Goal: Task Accomplishment & Management: Use online tool/utility

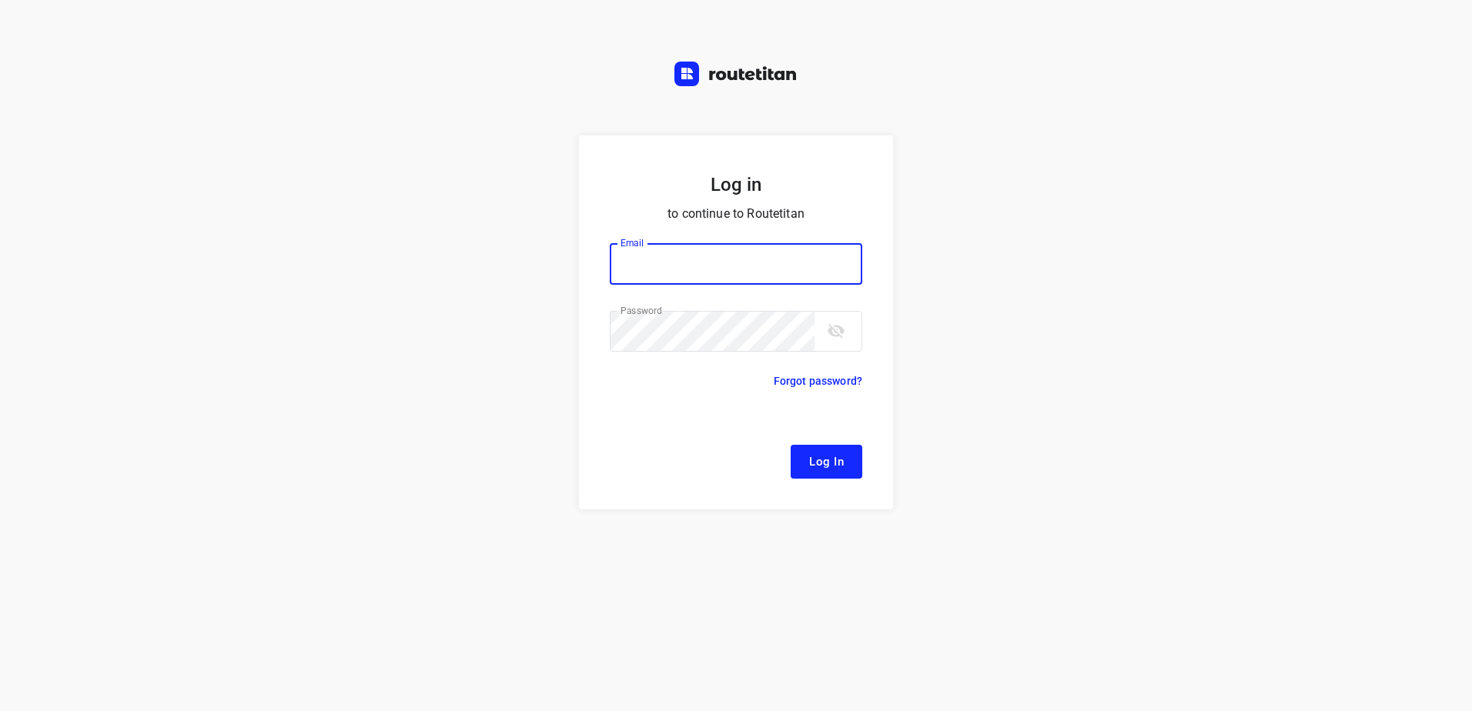
type input "[EMAIL_ADDRESS][DOMAIN_NAME]"
click at [819, 471] on span "Log In" at bounding box center [826, 462] width 35 height 20
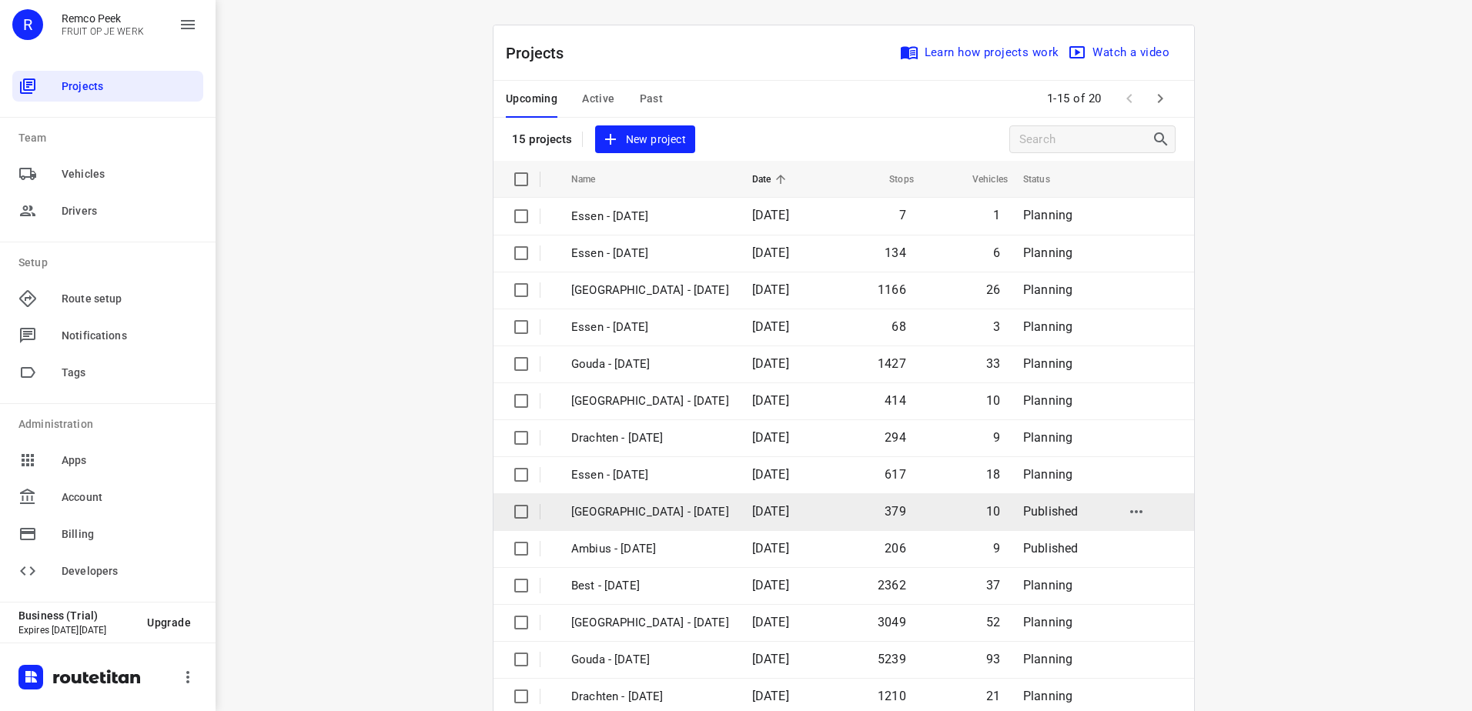
click at [650, 515] on p "[GEOGRAPHIC_DATA] - [DATE]" at bounding box center [650, 512] width 158 height 18
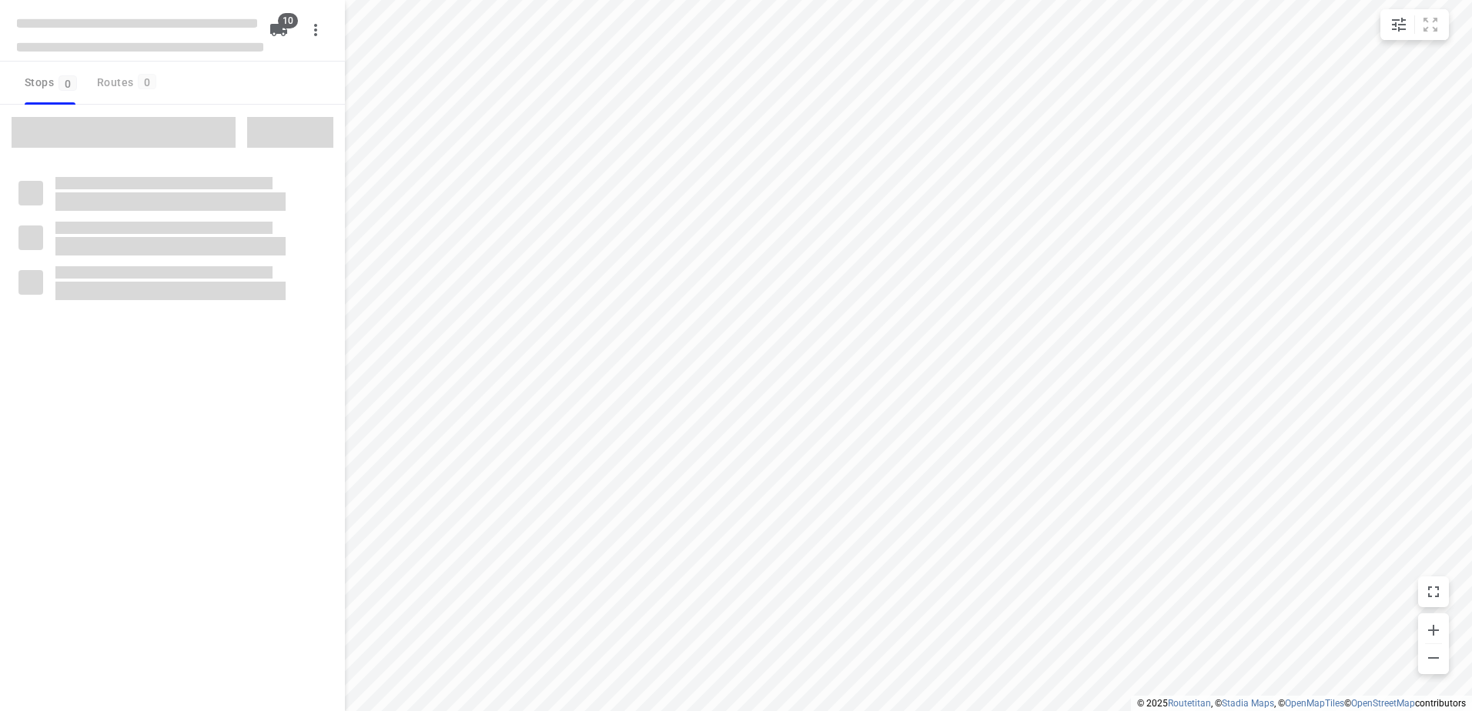
checkbox input "true"
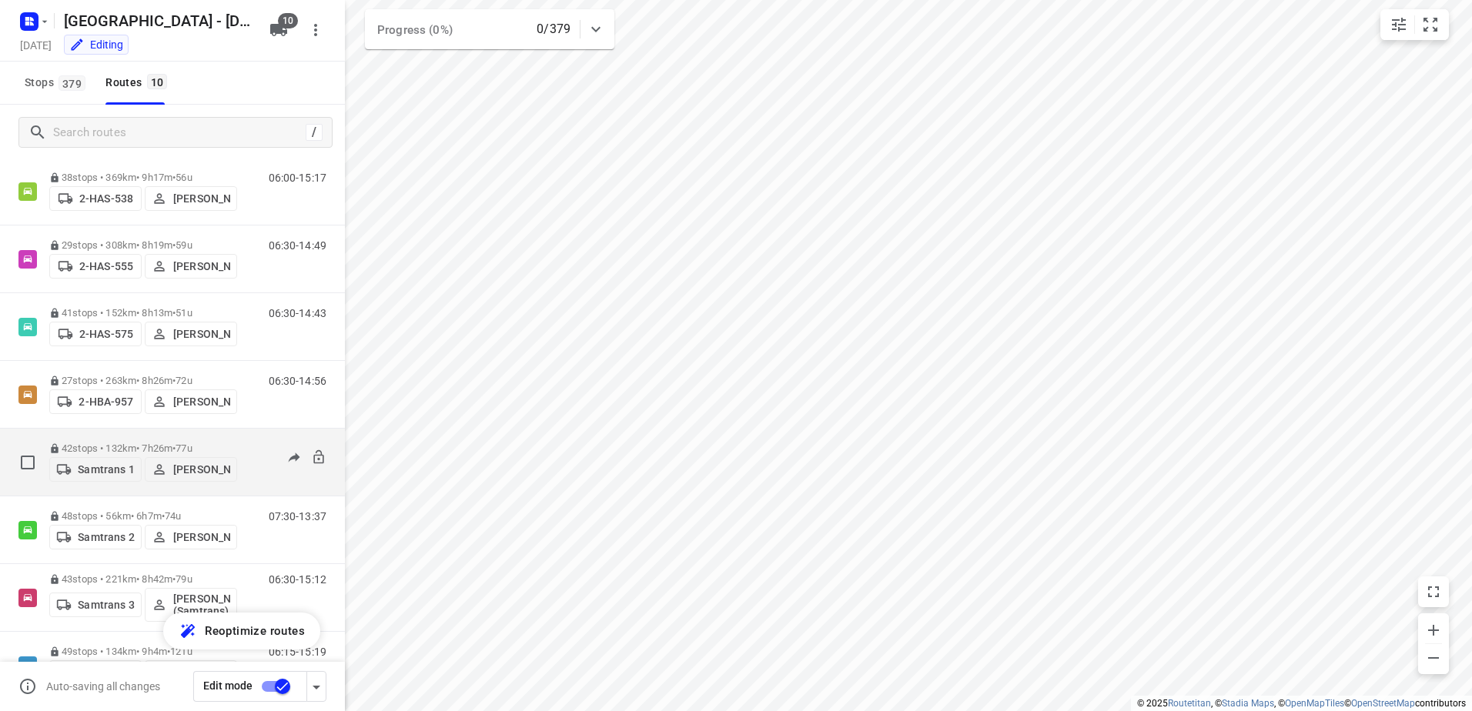
scroll to position [149, 0]
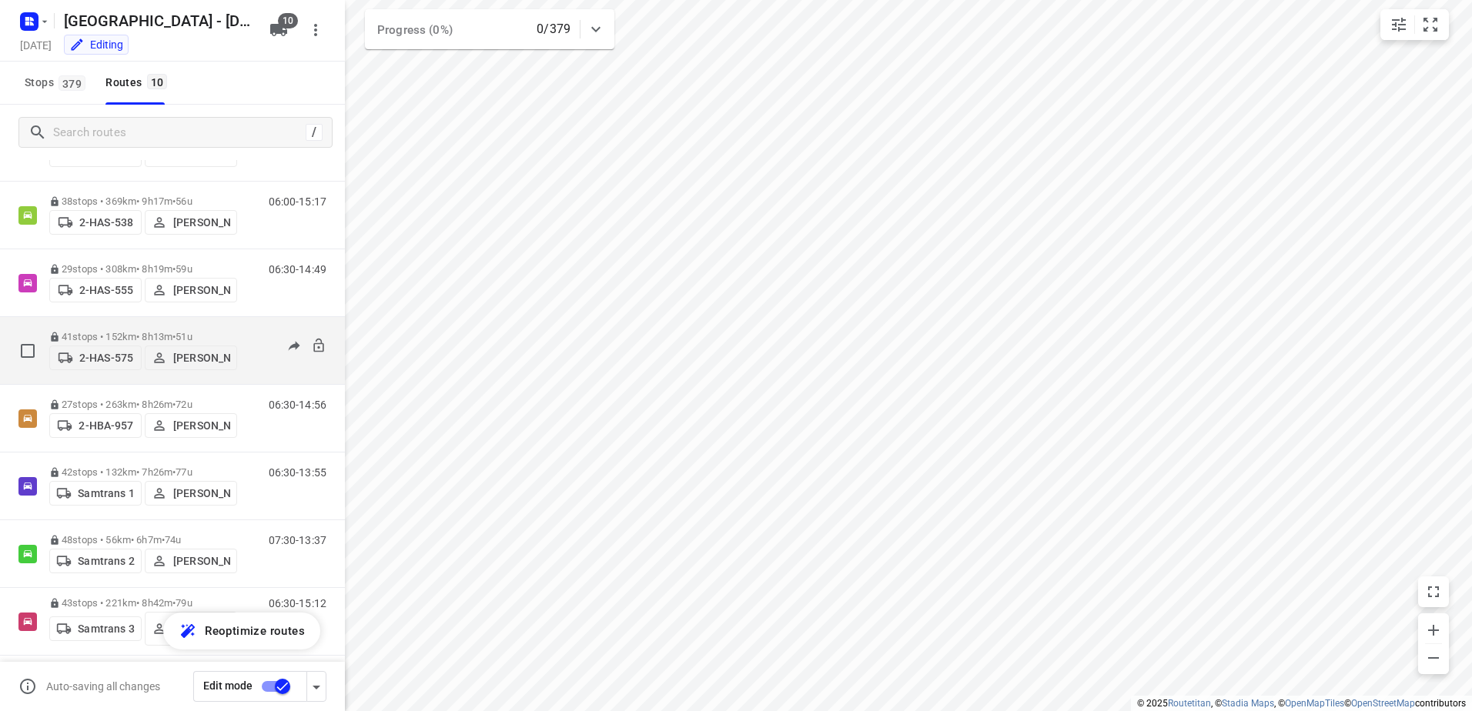
click at [95, 331] on p "41 stops • 152km • 8h13m • 51u" at bounding box center [143, 337] width 188 height 12
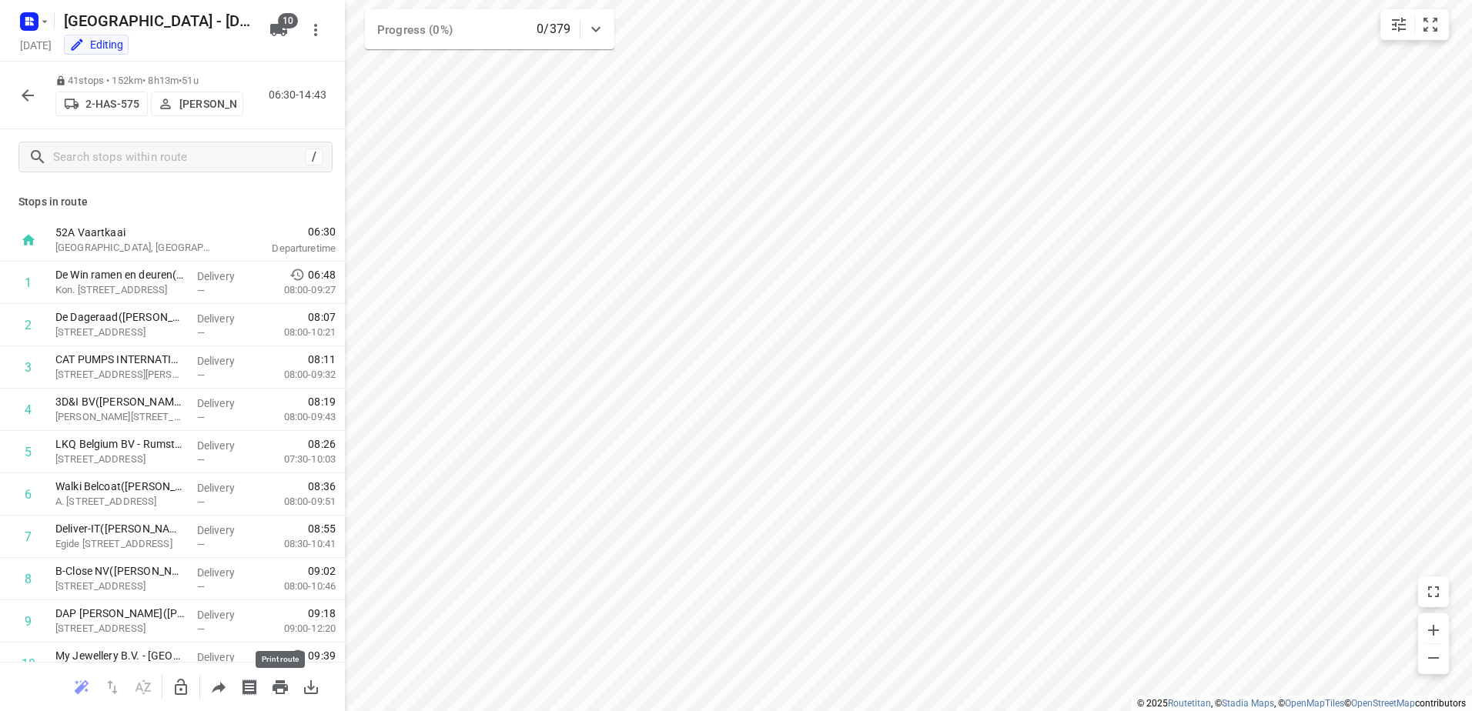
click at [285, 692] on icon "button" at bounding box center [280, 688] width 15 height 14
